Goal: Navigation & Orientation: Find specific page/section

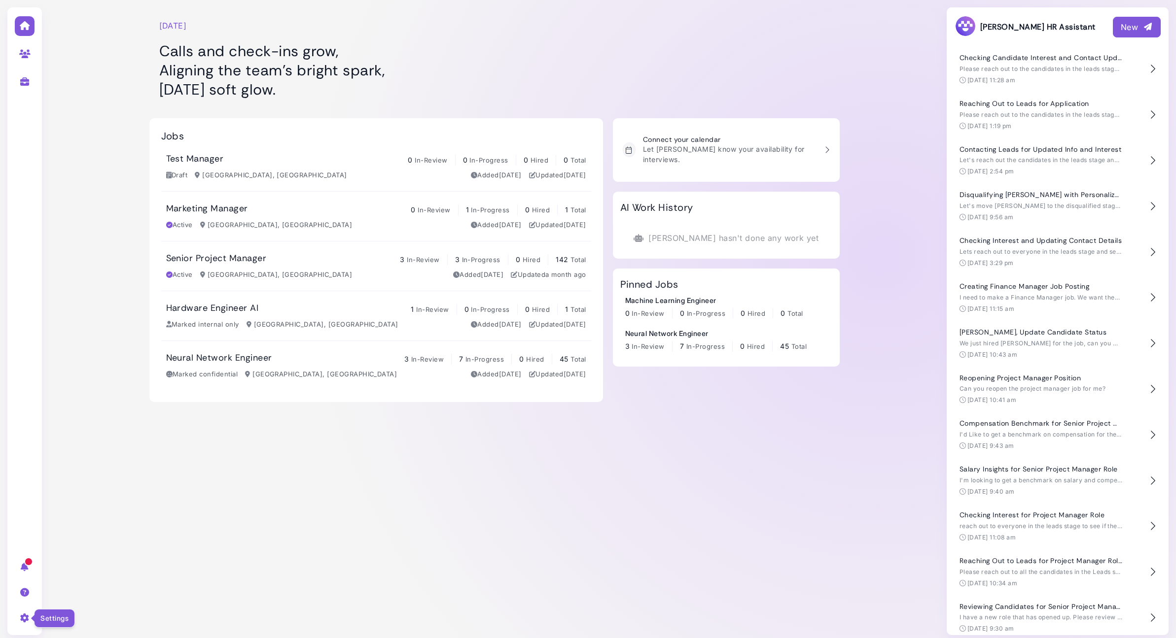
click at [27, 616] on icon at bounding box center [24, 618] width 11 height 9
click at [424, 471] on div "Wednesday, September 10 Calls and check-ins grow, Aligning the team’s bright sp…" at bounding box center [494, 321] width 890 height 643
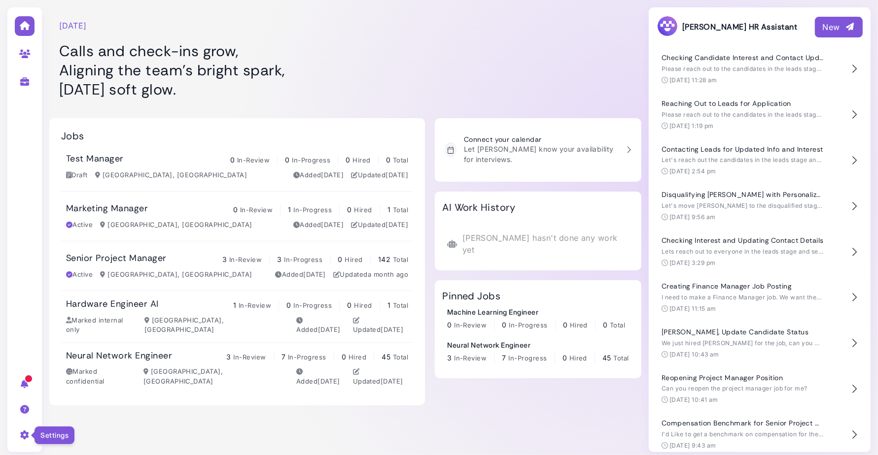
click at [26, 438] on icon at bounding box center [24, 435] width 11 height 9
